Goal: Check status: Check status

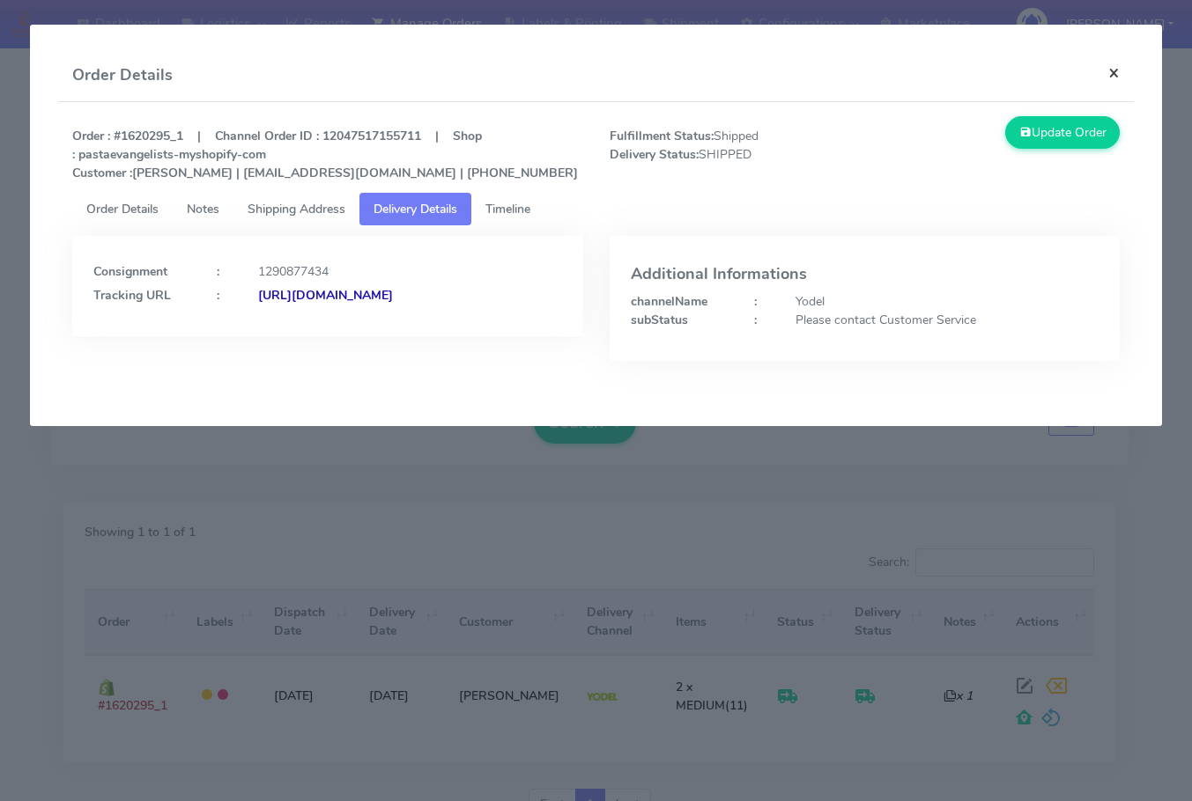
click at [1107, 78] on button "×" at bounding box center [1114, 72] width 40 height 47
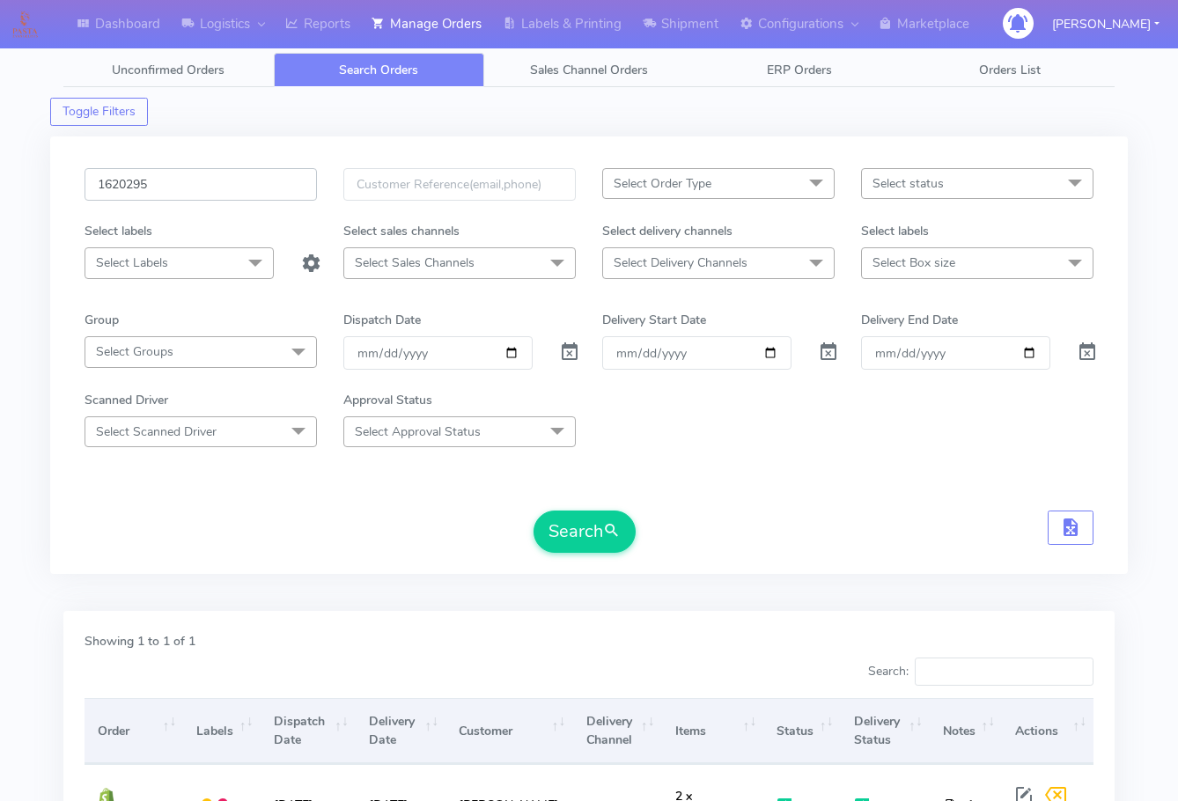
click at [222, 181] on input "1620295" at bounding box center [201, 184] width 233 height 33
paste input "18047"
click at [587, 528] on button "Search" at bounding box center [585, 532] width 102 height 42
click at [217, 182] on input "1618047" at bounding box center [201, 184] width 233 height 33
paste input "2422"
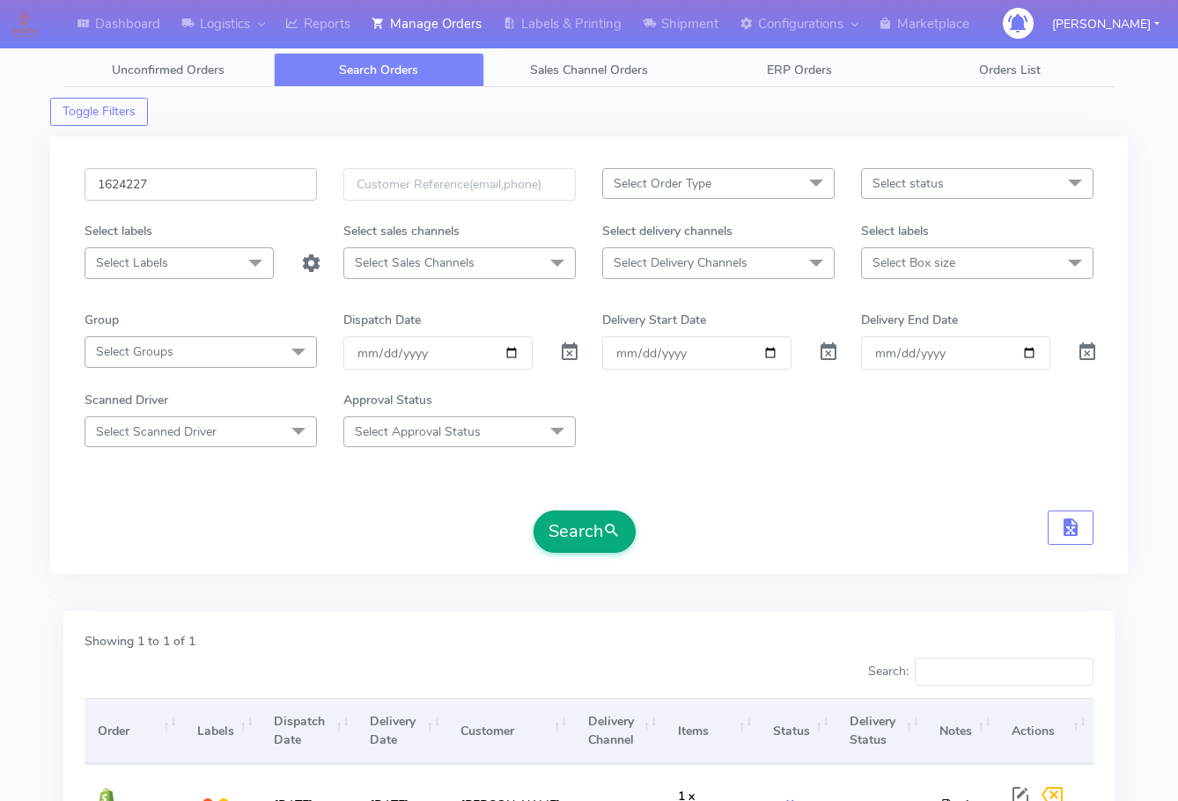
type input "1624227"
click at [595, 539] on button "Search" at bounding box center [585, 532] width 102 height 42
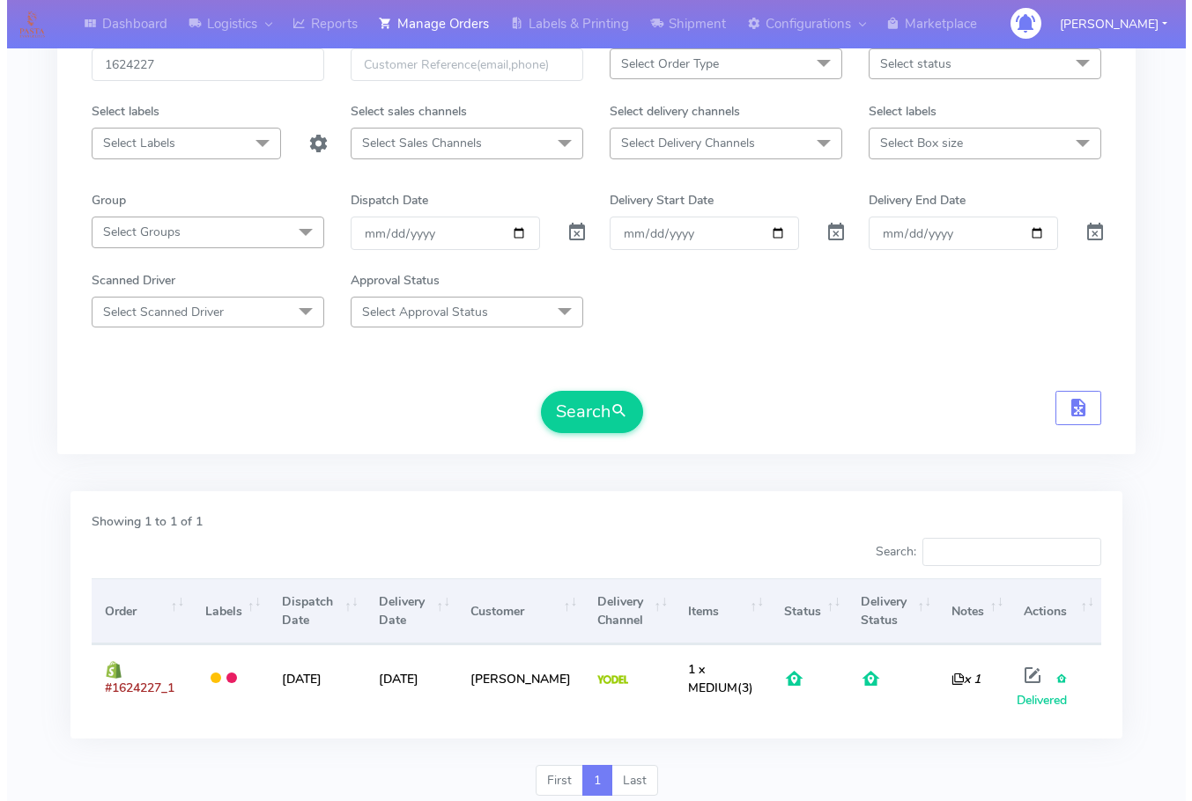
scroll to position [176, 0]
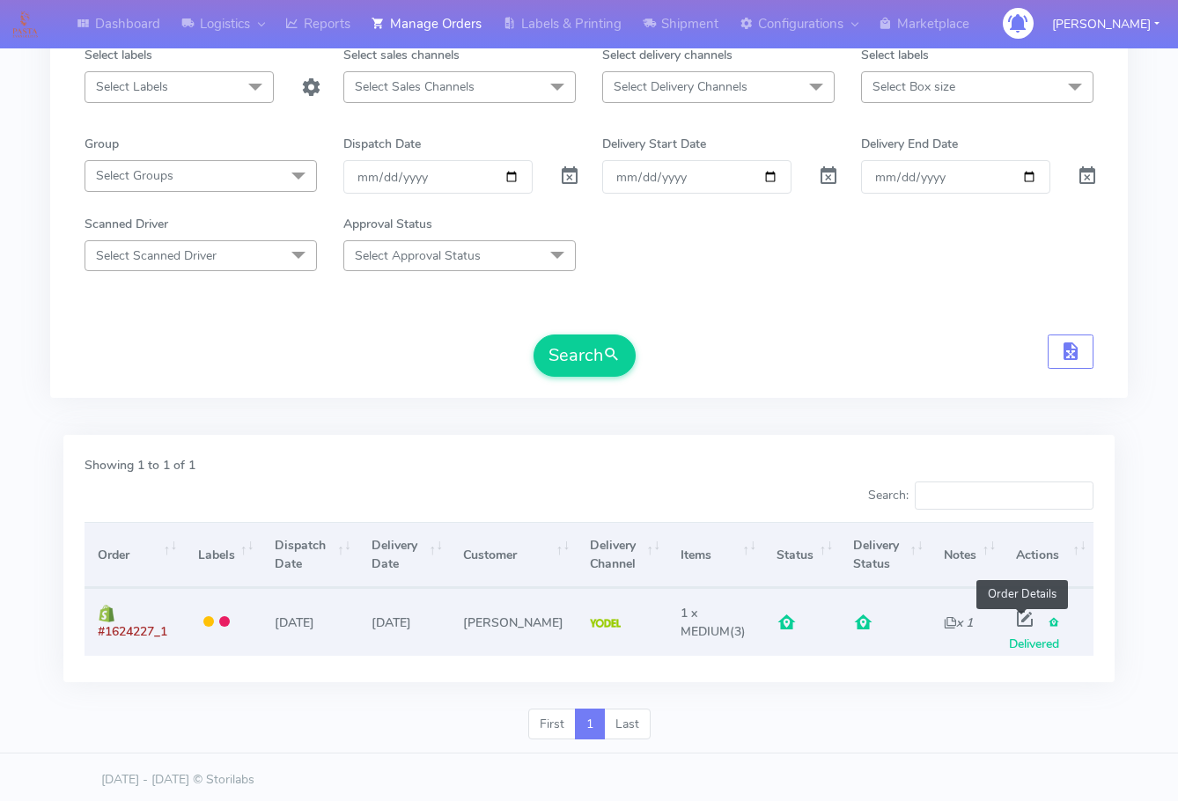
click at [1023, 623] on span at bounding box center [1025, 623] width 32 height 17
select select "5"
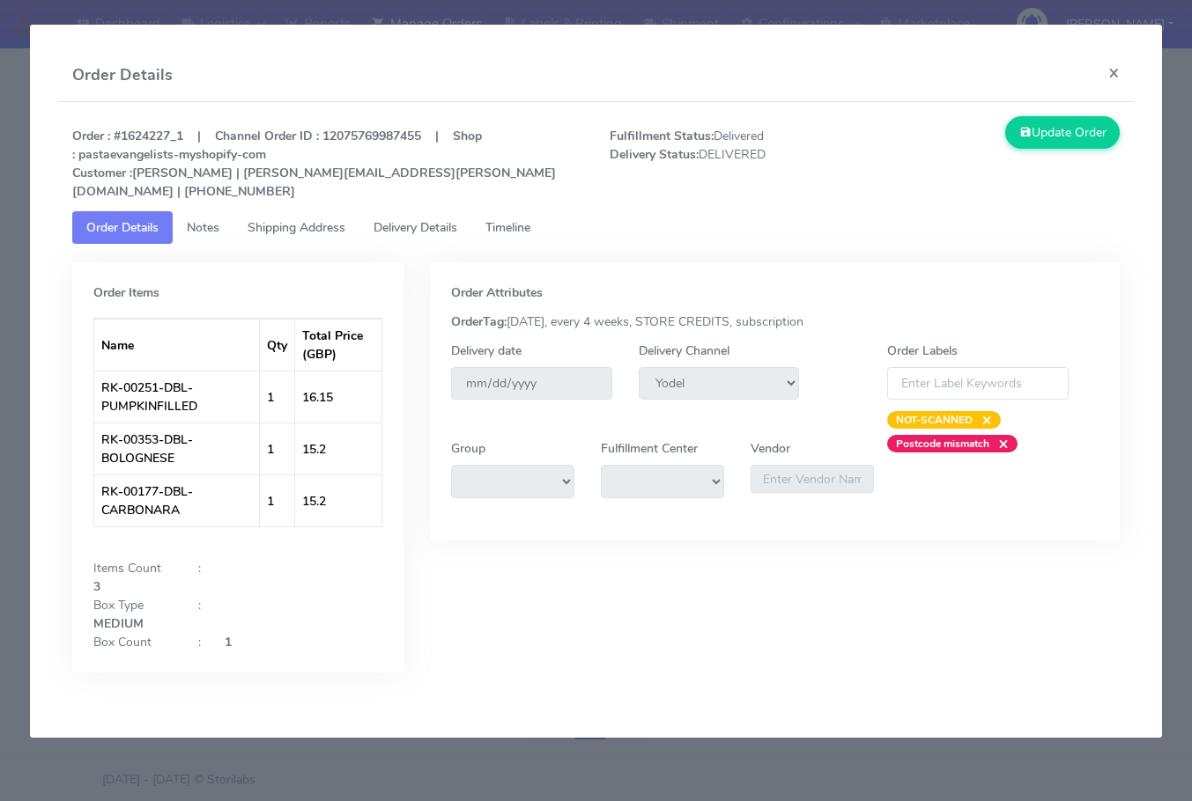
click at [280, 219] on span "Shipping Address" at bounding box center [296, 227] width 98 height 17
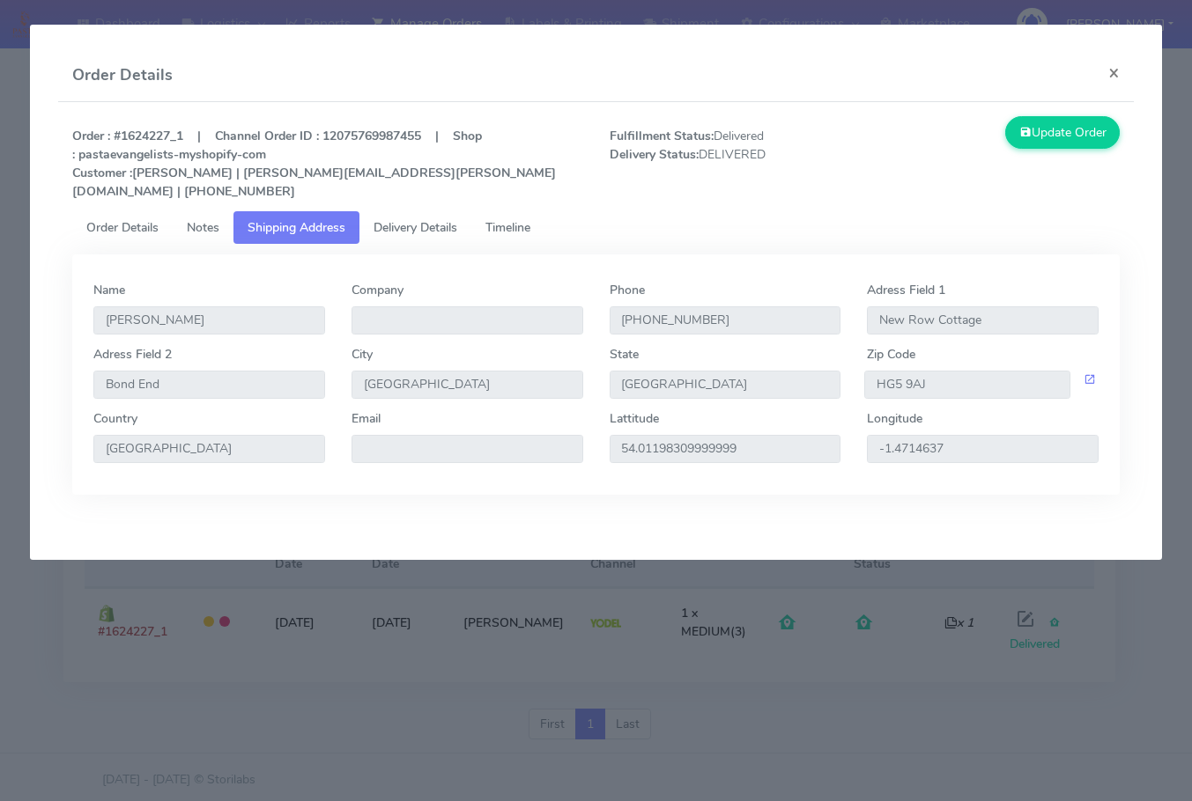
click at [443, 219] on span "Delivery Details" at bounding box center [415, 227] width 84 height 17
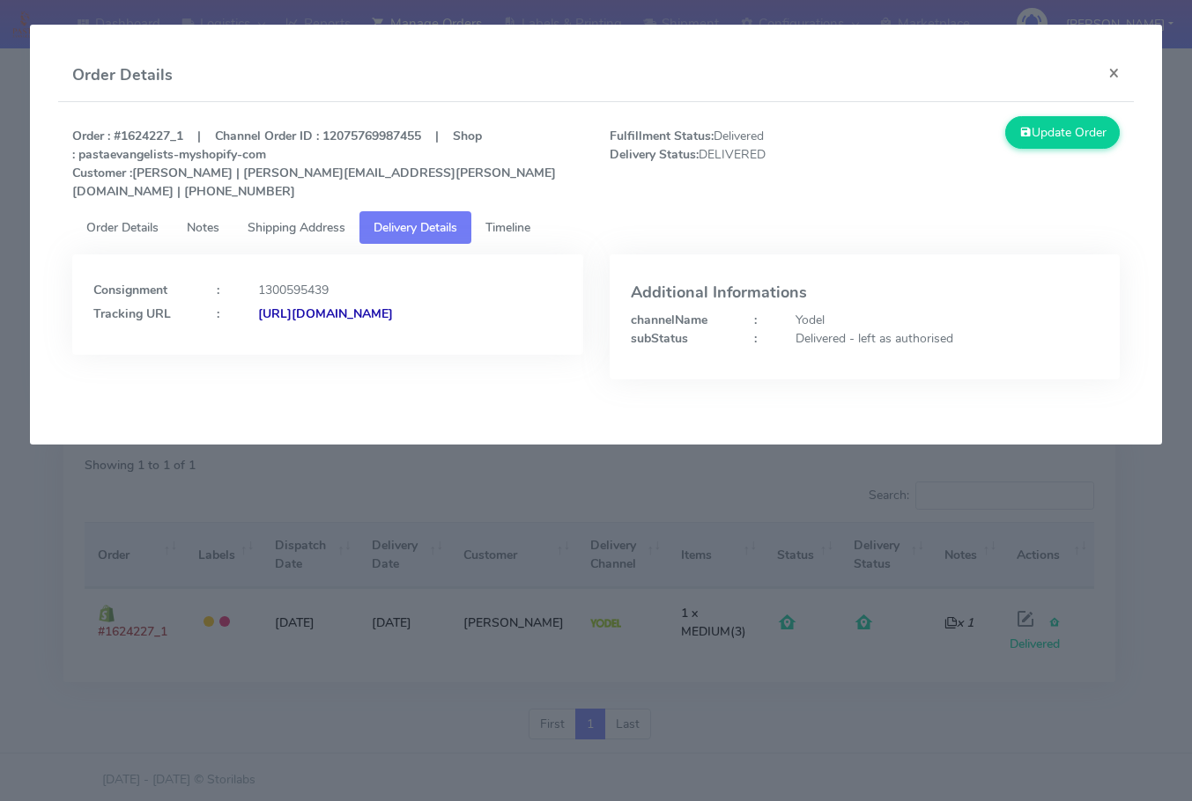
drag, startPoint x: 473, startPoint y: 347, endPoint x: 284, endPoint y: 348, distance: 188.5
click at [284, 348] on div "Consignment : 1300595439 Tracking URL : [URL][DOMAIN_NAME]" at bounding box center [327, 305] width 511 height 100
copy strong "JJD0002249960898745"
click at [475, 307] on div "[URL][DOMAIN_NAME]" at bounding box center [409, 314] width 329 height 18
